Goal: Task Accomplishment & Management: Manage account settings

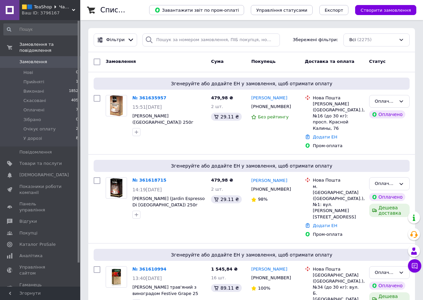
click at [68, 15] on div "Ваш ID: 3796167" at bounding box center [51, 13] width 59 height 6
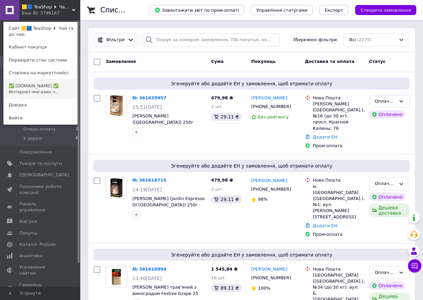
click at [73, 86] on link "✅ greenfield.com.ua ✅ Интернет-магазин ч..." at bounding box center [41, 89] width 74 height 19
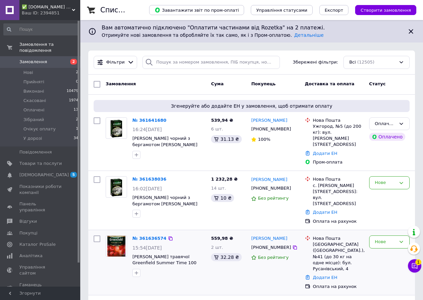
click at [272, 254] on div "Мариана Перегудова +380668302876 Без рейтингу" at bounding box center [276, 263] width 54 height 60
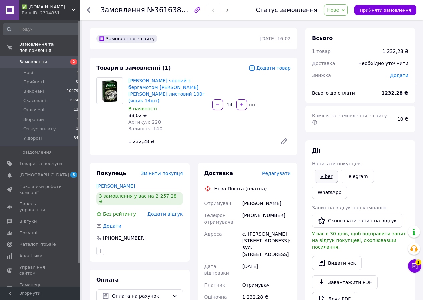
click at [322, 170] on link "Viber" at bounding box center [326, 176] width 23 height 13
click at [161, 8] on span "№361638036" at bounding box center [170, 10] width 47 height 8
copy span "361638036"
click at [399, 90] on b "1232.28 ₴" at bounding box center [394, 92] width 27 height 5
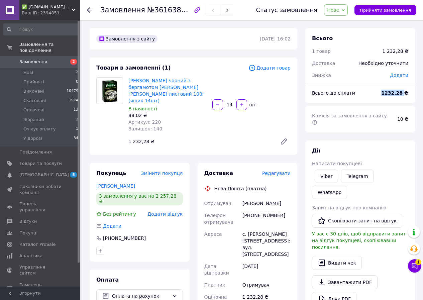
click at [399, 90] on b "1232.28 ₴" at bounding box center [394, 92] width 27 height 5
copy b "1232.28"
click at [339, 12] on span "Нове" at bounding box center [333, 9] width 12 height 5
click at [359, 74] on li "Очікує оплату" at bounding box center [343, 74] width 39 height 10
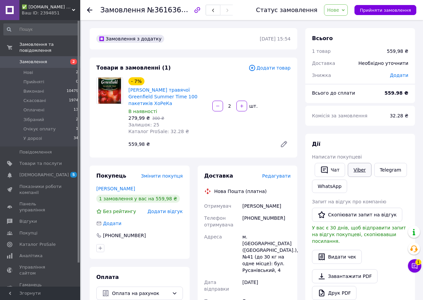
click at [352, 171] on link "Viber" at bounding box center [359, 170] width 23 height 14
click at [361, 169] on link "Viber" at bounding box center [359, 170] width 23 height 14
click at [174, 6] on span "№361636574" at bounding box center [170, 10] width 47 height 8
copy span "361636574"
click at [174, 6] on span "№361636574" at bounding box center [170, 10] width 47 height 8
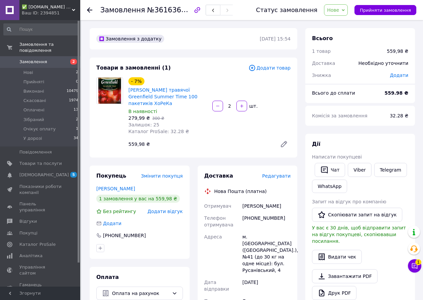
click at [397, 91] on b "559.98 ₴" at bounding box center [397, 92] width 24 height 5
copy b "559.98"
click at [335, 10] on span "Нове" at bounding box center [333, 9] width 12 height 5
click at [349, 75] on li "Очікує оплату" at bounding box center [343, 74] width 39 height 10
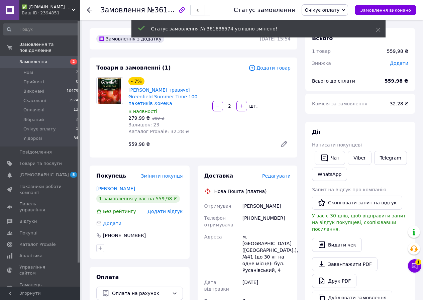
click at [323, 148] on span "Написати покупцеві" at bounding box center [337, 144] width 50 height 5
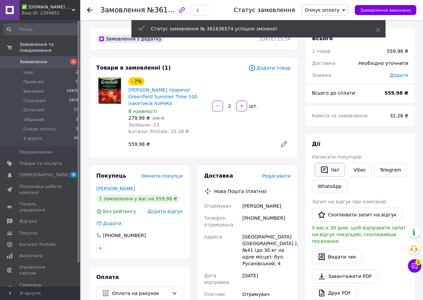
click at [324, 168] on icon "button" at bounding box center [324, 170] width 8 height 8
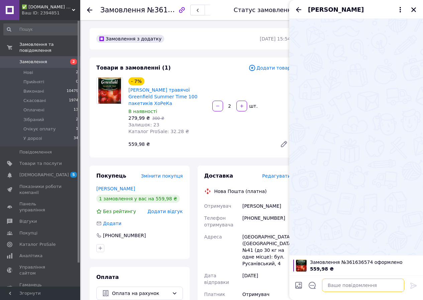
click at [357, 283] on textarea at bounding box center [363, 285] width 82 height 13
paste textarea "Доброго дня. Отримали ваше замовлення 361636574. Чай є у наявності. Рахунок ФОП…"
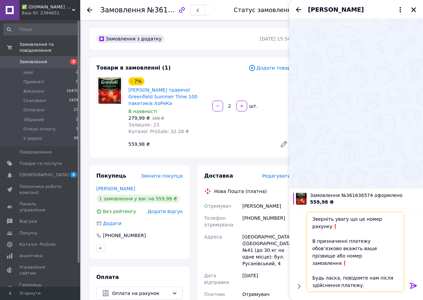
scroll to position [88, 0]
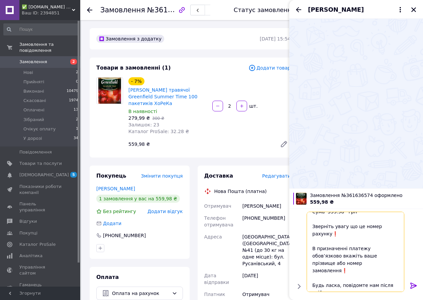
type textarea "Доброго дня. Отримали ваше замовлення 361636574. Чай є у наявності. Рахунок ФОП…"
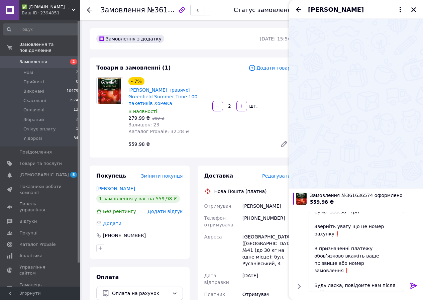
click at [413, 287] on icon at bounding box center [413, 286] width 6 height 6
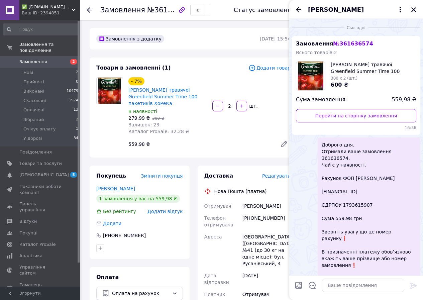
scroll to position [0, 0]
click at [248, 237] on div "[GEOGRAPHIC_DATA] ([GEOGRAPHIC_DATA].), №41 (до 30 кг на одне місце): бул. Руса…" at bounding box center [266, 250] width 51 height 39
click at [414, 13] on button "Закрити" at bounding box center [414, 10] width 8 height 8
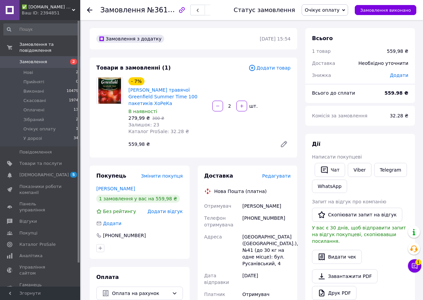
click at [348, 9] on span "Очікує оплату" at bounding box center [325, 9] width 46 height 11
click at [339, 55] on li "Оплачено" at bounding box center [325, 54] width 46 height 10
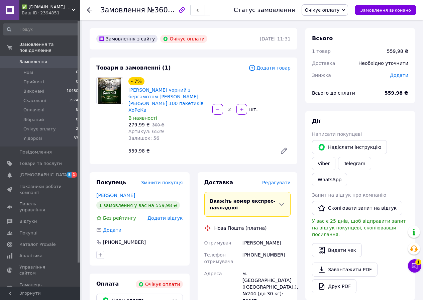
click at [281, 249] on div "[PHONE_NUMBER]" at bounding box center [266, 258] width 51 height 19
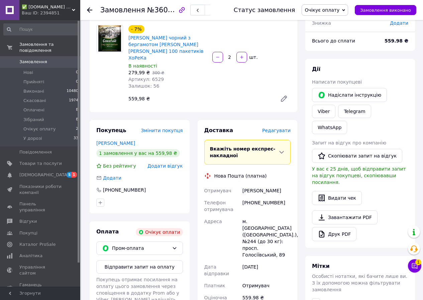
scroll to position [100, 0]
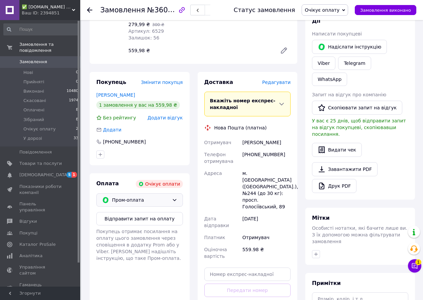
click at [155, 196] on span "Пром-оплата" at bounding box center [140, 199] width 57 height 7
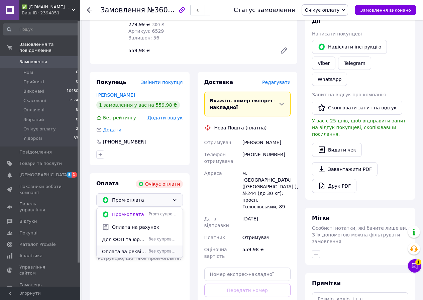
click at [152, 249] on span "без супроводу Prom" at bounding box center [163, 252] width 28 height 6
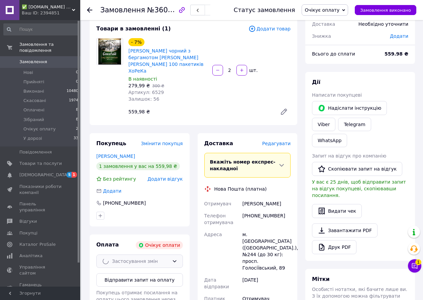
scroll to position [0, 0]
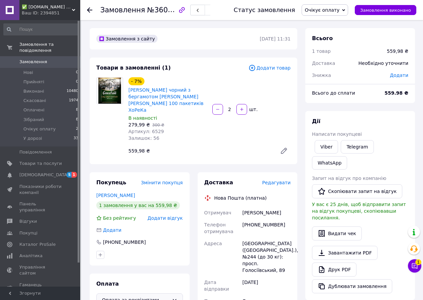
click at [348, 12] on span "Очікує оплату" at bounding box center [325, 9] width 46 height 11
click at [340, 57] on li "Оплачено" at bounding box center [325, 54] width 46 height 10
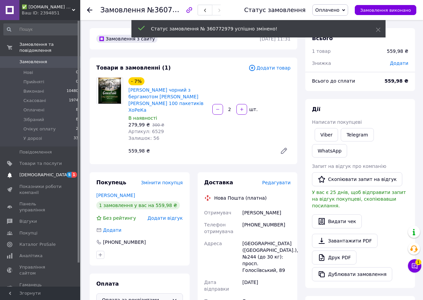
click at [65, 172] on span "5 1" at bounding box center [71, 175] width 18 height 6
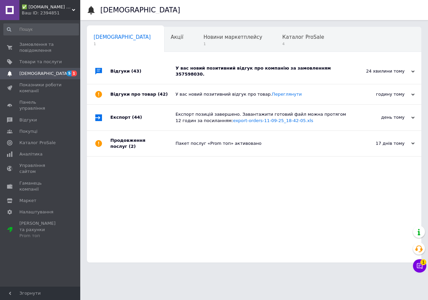
click at [211, 70] on div "У вас новий позитивний відгук про компанію за замовленням 357598030." at bounding box center [262, 71] width 172 height 12
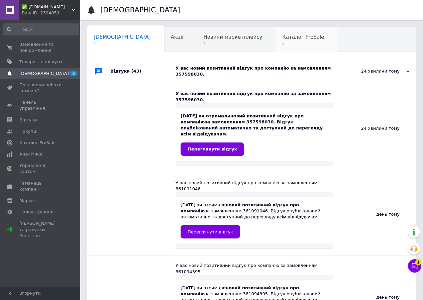
click at [282, 46] on span "4" at bounding box center [303, 43] width 42 height 5
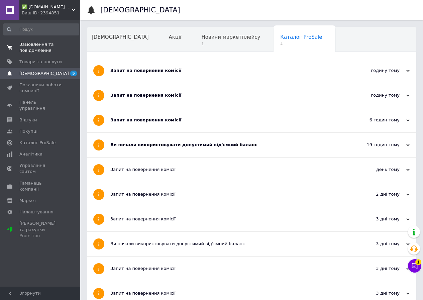
click at [46, 49] on span "Замовлення та повідомлення" at bounding box center [40, 47] width 42 height 12
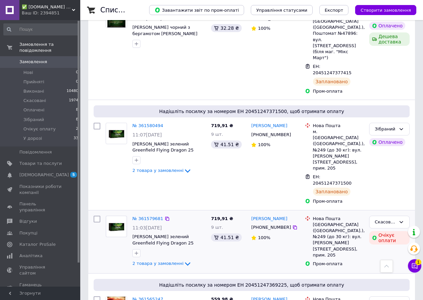
scroll to position [435, 0]
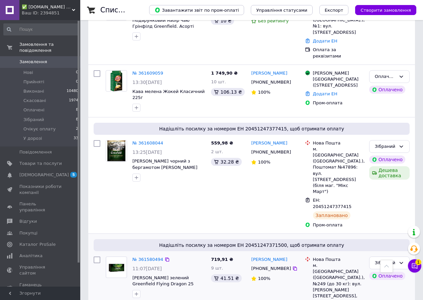
click at [220, 254] on div "719,91 ₴ 9 шт. 41.51 ₴" at bounding box center [228, 297] width 40 height 87
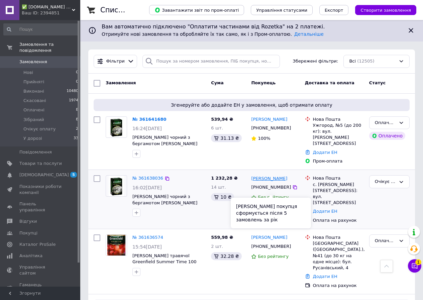
scroll to position [0, 0]
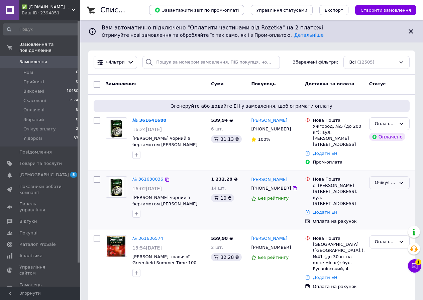
click at [390, 179] on div "Очікує оплату" at bounding box center [385, 182] width 21 height 7
drag, startPoint x: 390, startPoint y: 223, endPoint x: 304, endPoint y: 3, distance: 236.4
click at [389, 227] on li "Оплачено" at bounding box center [390, 233] width 40 height 12
